Goal: Task Accomplishment & Management: Complete application form

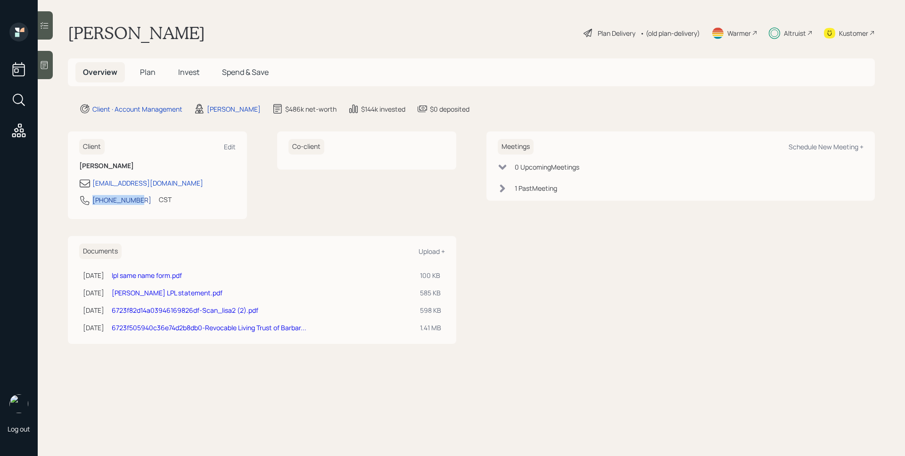
drag, startPoint x: 138, startPoint y: 201, endPoint x: 94, endPoint y: 201, distance: 44.3
click at [94, 201] on div "[PHONE_NUMBER] CST Currently 2:37 PM" at bounding box center [157, 203] width 156 height 17
copy div "[PHONE_NUMBER]"
click at [790, 36] on div "Altruist" at bounding box center [795, 33] width 22 height 10
click at [526, 91] on main "[PERSON_NAME] Plan Delivery • (old plan-delivery) Warmer Altruist Kustomer Over…" at bounding box center [471, 228] width 867 height 456
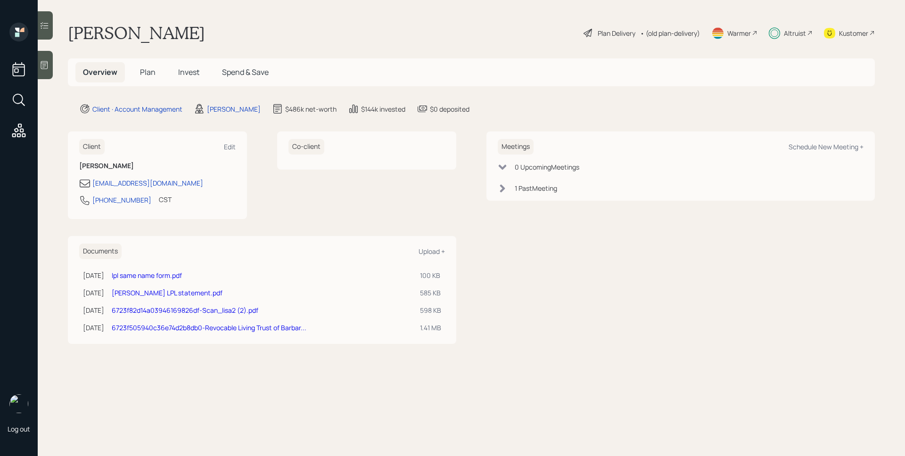
drag, startPoint x: 150, startPoint y: 71, endPoint x: 167, endPoint y: 67, distance: 17.5
click at [152, 71] on span "Plan" at bounding box center [148, 72] width 16 height 10
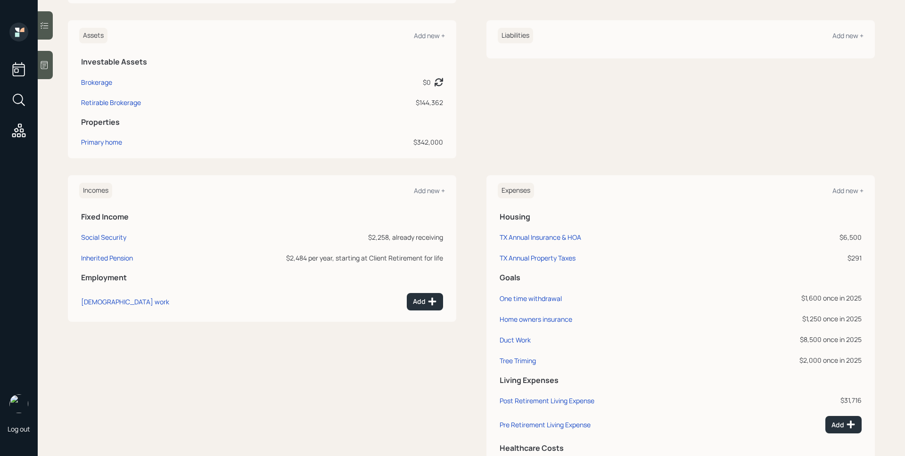
scroll to position [227, 0]
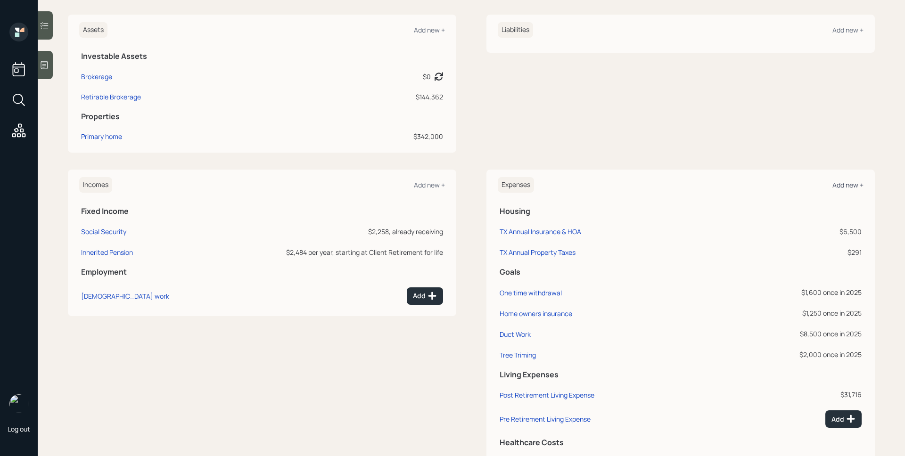
click at [850, 186] on div "Add new +" at bounding box center [847, 185] width 31 height 9
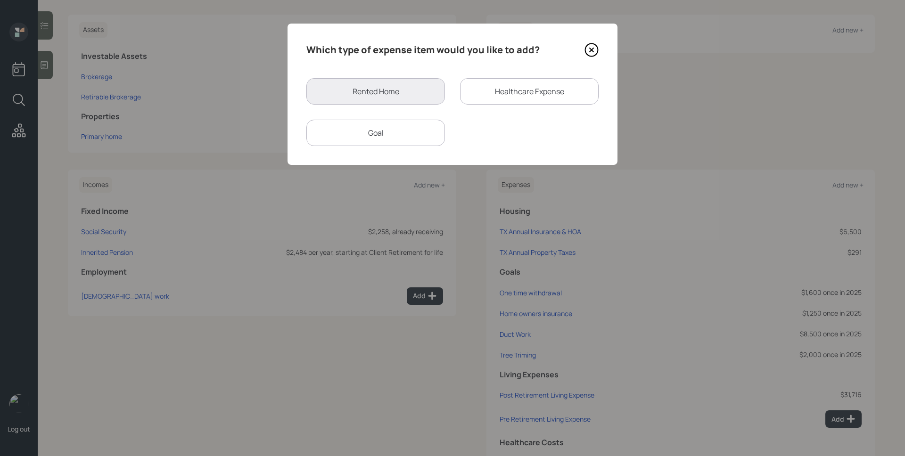
click at [386, 133] on div "Goal" at bounding box center [375, 133] width 139 height 26
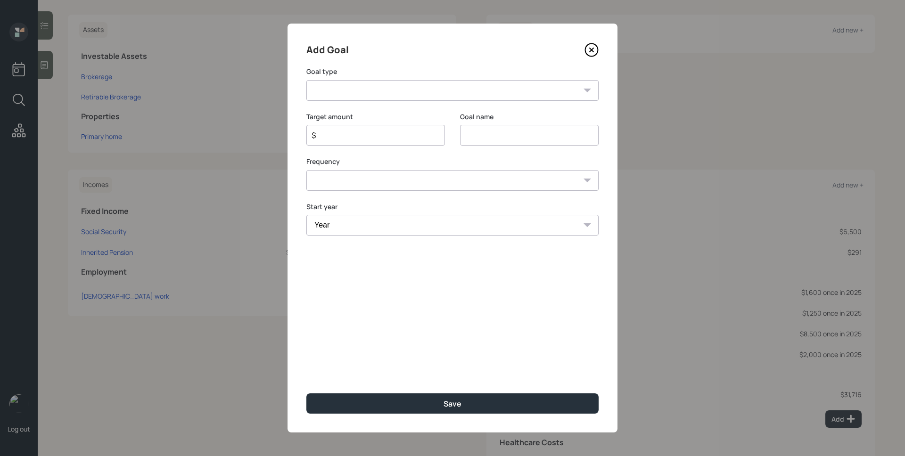
click at [382, 94] on select "Create an emergency fund Donate to charity Purchase a home Make a purchase Supp…" at bounding box center [452, 90] width 292 height 21
select select "other"
click at [306, 80] on select "Create an emergency fund Donate to charity Purchase a home Make a purchase Supp…" at bounding box center [452, 90] width 292 height 21
click at [360, 133] on input "$" at bounding box center [372, 135] width 123 height 11
click at [501, 136] on input "Other" at bounding box center [529, 135] width 139 height 21
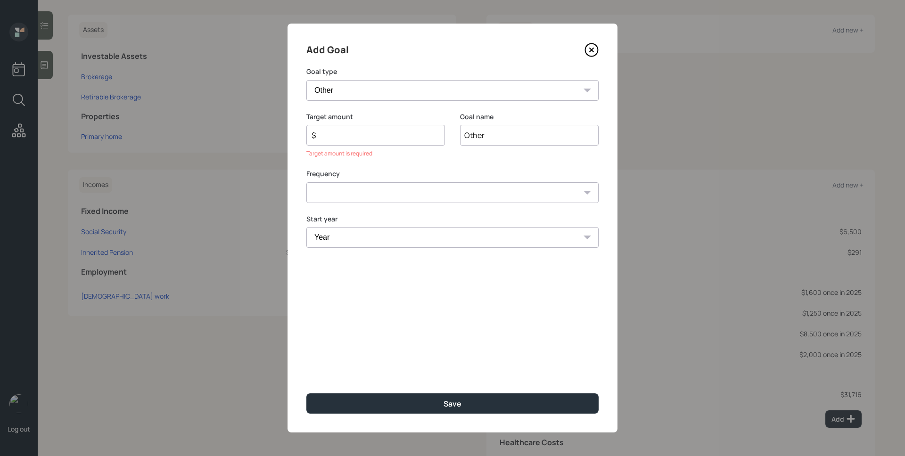
click at [501, 136] on input "Other" at bounding box center [529, 135] width 139 height 21
type input "New Insurance Policy"
click at [403, 138] on input "$" at bounding box center [372, 135] width 123 height 11
type input "$ 1,500"
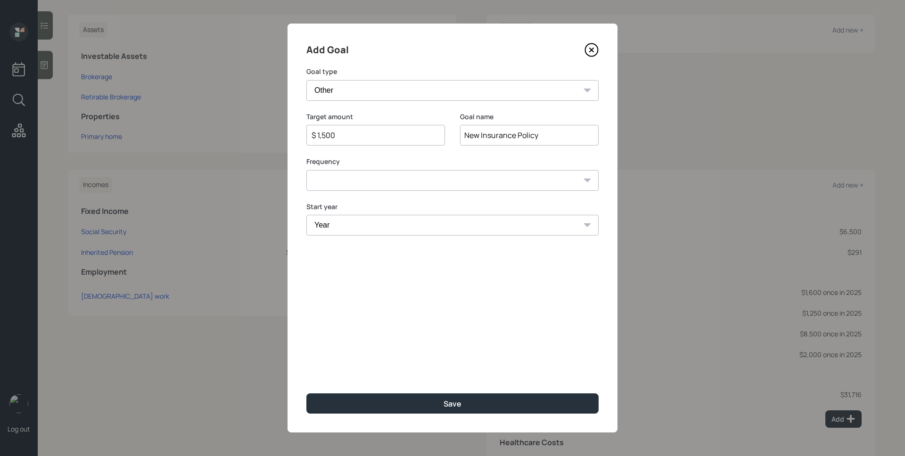
click at [405, 178] on select "One time Every 1 year Every 2 years Every 3 years Every 4 years Every 5 years E…" at bounding box center [452, 180] width 292 height 21
select select "0"
click at [306, 170] on select "One time Every 1 year Every 2 years Every 3 years Every 4 years Every 5 years E…" at bounding box center [452, 180] width 292 height 21
click at [382, 224] on select "Year [DATE] 2026 2027 2028 2029" at bounding box center [452, 225] width 292 height 21
select select "2025"
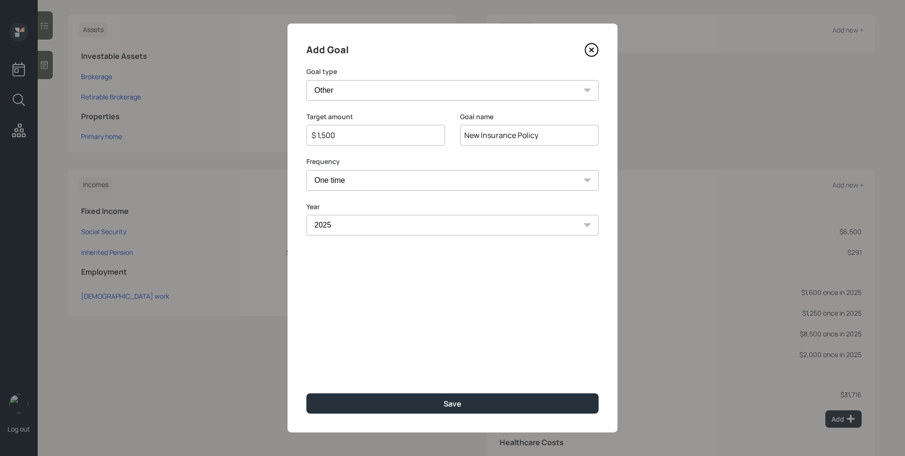
click at [306, 215] on select "Year [DATE] 2026 2027 2028 2029" at bounding box center [452, 225] width 292 height 21
click at [443, 336] on div "Add Goal Goal type Create an emergency fund Donate to charity Purchase a home M…" at bounding box center [453, 228] width 330 height 409
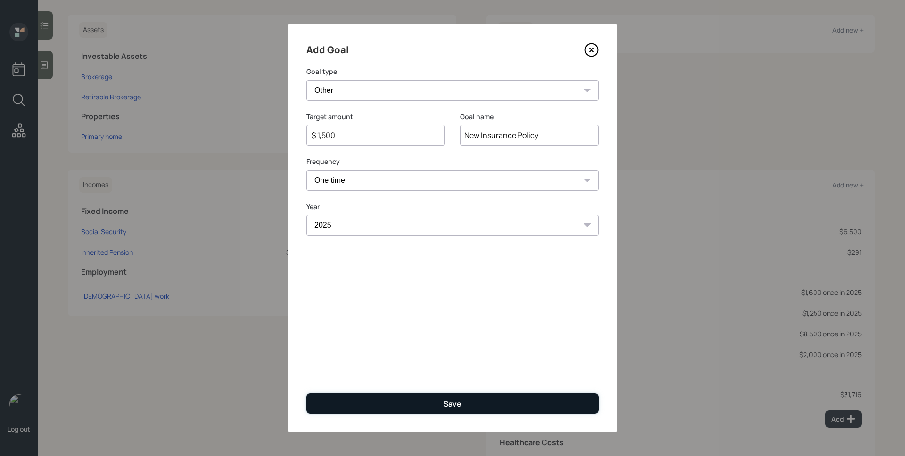
click at [448, 401] on div "Save" at bounding box center [453, 404] width 18 height 10
type input "$"
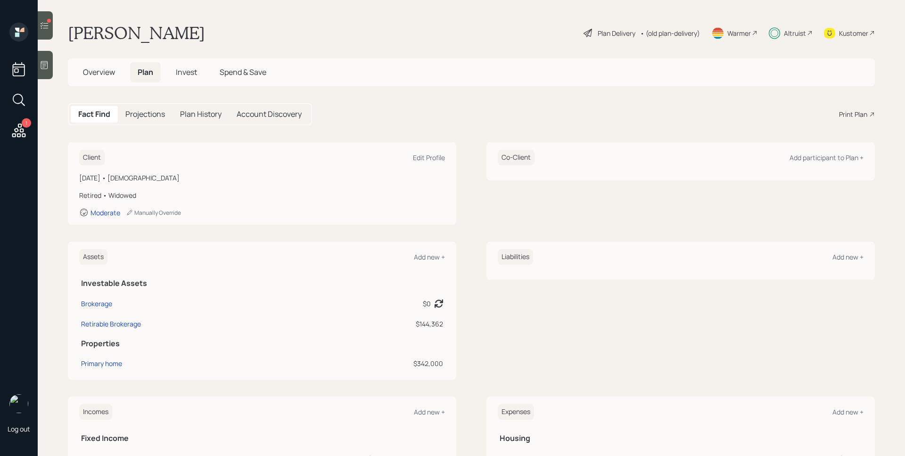
click at [47, 23] on icon at bounding box center [45, 25] width 8 height 7
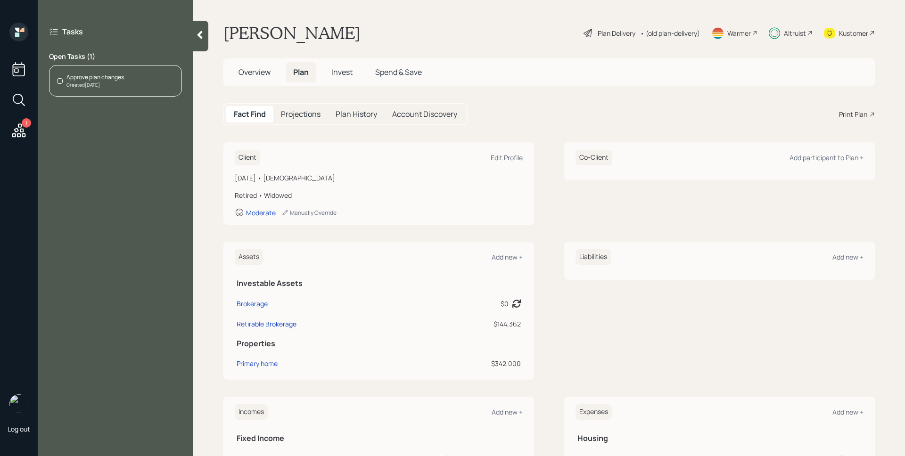
click at [147, 72] on div "Approve plan changes Created Today" at bounding box center [115, 81] width 133 height 32
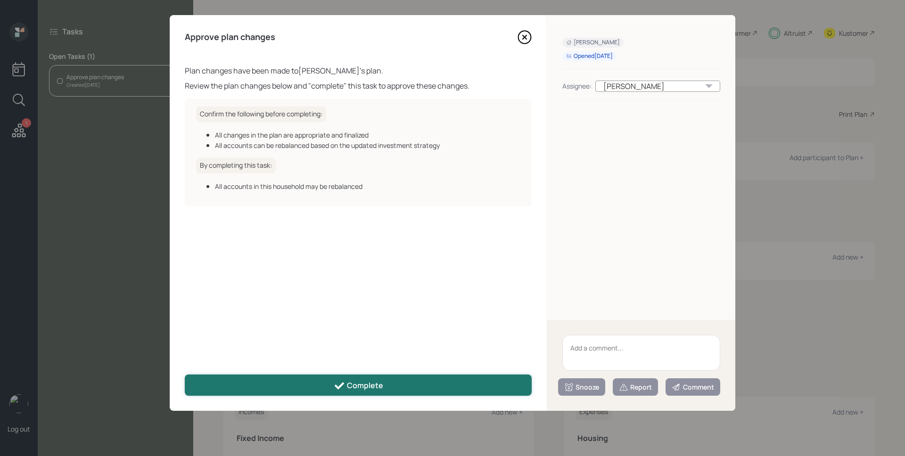
click at [370, 394] on button "Complete" at bounding box center [358, 385] width 347 height 21
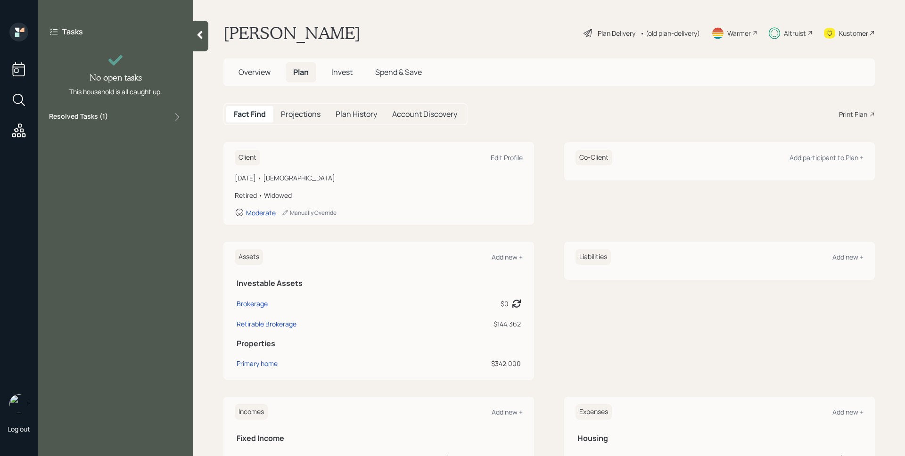
click at [350, 71] on span "Invest" at bounding box center [341, 72] width 21 height 10
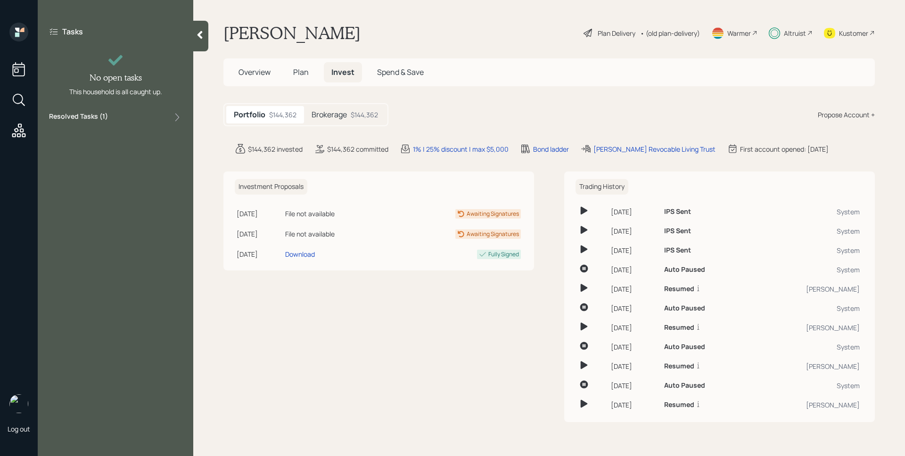
click at [338, 119] on h5 "Brokerage" at bounding box center [329, 114] width 35 height 9
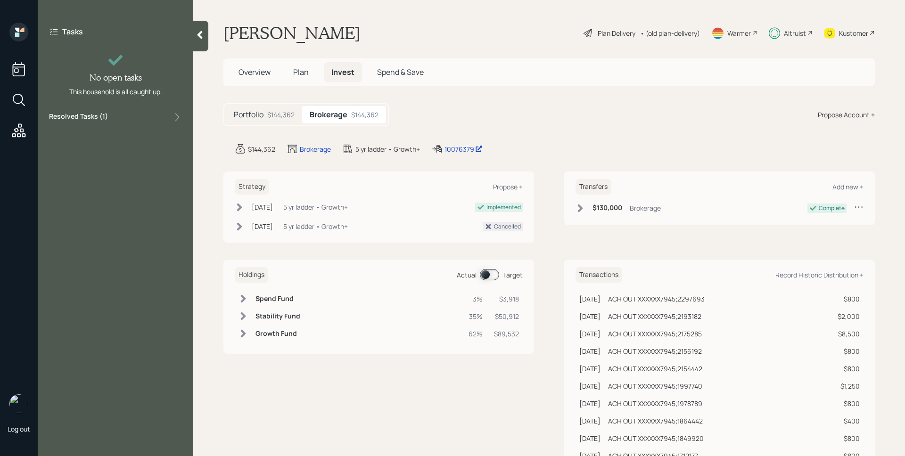
click at [488, 275] on span at bounding box center [489, 274] width 19 height 11
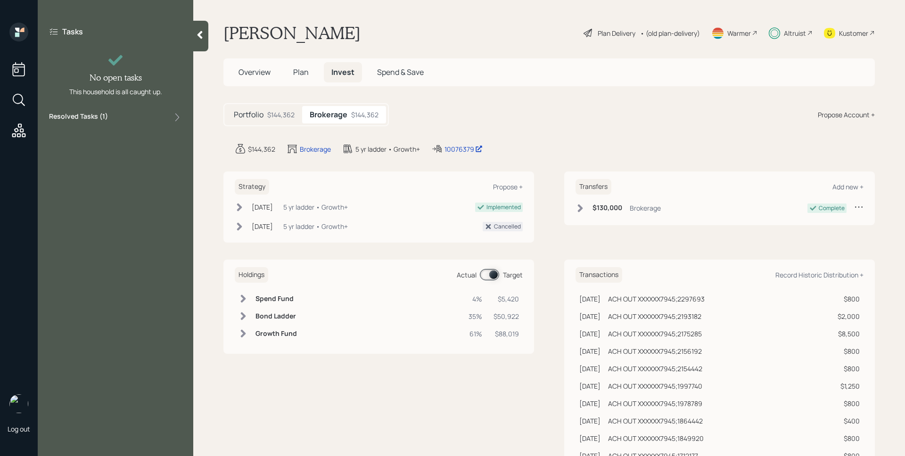
click at [488, 275] on span at bounding box center [489, 274] width 19 height 11
